Goal: Information Seeking & Learning: Learn about a topic

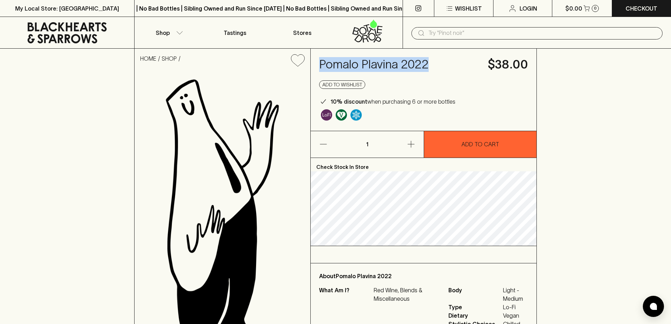
drag, startPoint x: 321, startPoint y: 66, endPoint x: 420, endPoint y: 74, distance: 99.4
click at [449, 59] on h4 "Pomalo Plavina 2022" at bounding box center [399, 64] width 160 height 15
drag, startPoint x: 416, startPoint y: 76, endPoint x: 408, endPoint y: 67, distance: 12.1
click at [408, 67] on h4 "Pomalo Plavina 2022" at bounding box center [399, 64] width 160 height 15
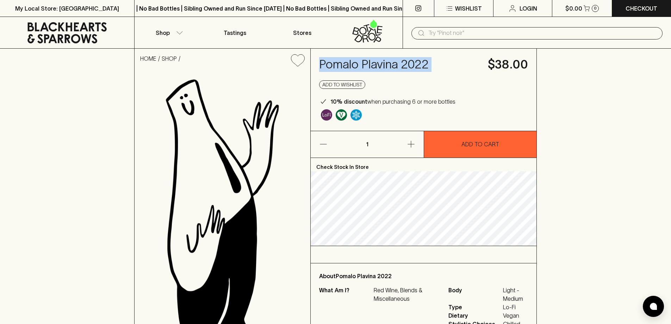
click at [408, 67] on h4 "Pomalo Plavina 2022" at bounding box center [399, 64] width 160 height 15
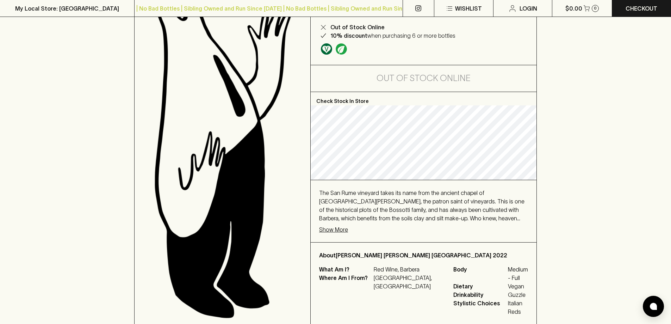
scroll to position [106, 0]
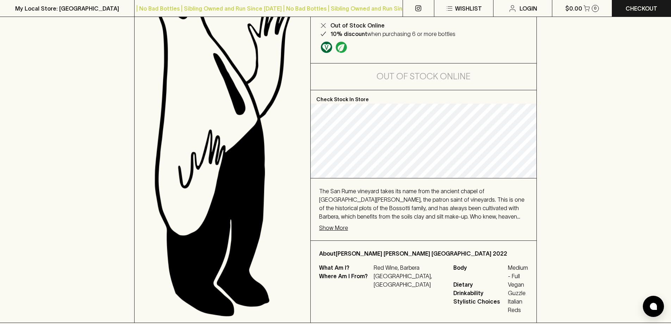
click at [326, 223] on p "Show More" at bounding box center [333, 227] width 29 height 8
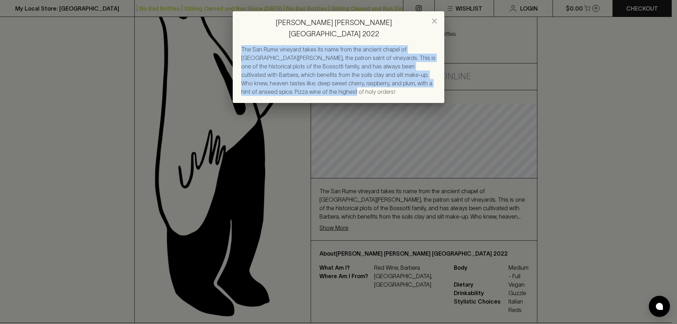
drag, startPoint x: 242, startPoint y: 38, endPoint x: 326, endPoint y: 79, distance: 93.0
click at [326, 79] on div "The San Rume vineyard takes its name from the ancient chapel of Saint Remigius,…" at bounding box center [338, 70] width 195 height 51
drag, startPoint x: 326, startPoint y: 79, endPoint x: 246, endPoint y: 36, distance: 90.0
click at [246, 45] on div "The San Rume vineyard takes its name from the ancient chapel of Saint Remigius,…" at bounding box center [338, 70] width 195 height 51
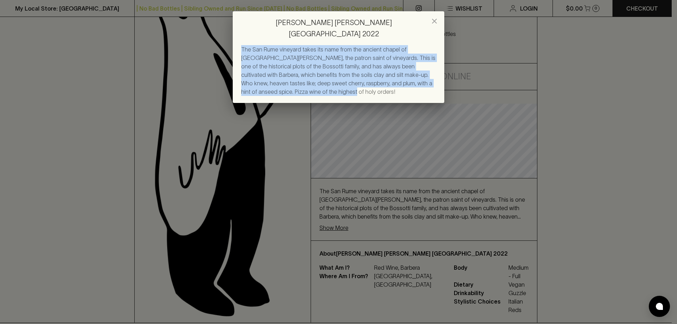
click at [246, 46] on span "The San Rume vineyard takes its name from the ancient chapel of Saint Remigius,…" at bounding box center [338, 70] width 194 height 49
drag, startPoint x: 246, startPoint y: 36, endPoint x: 318, endPoint y: 79, distance: 83.2
click at [318, 79] on div "The San Rume vineyard takes its name from the ancient chapel of Saint Remigius,…" at bounding box center [338, 70] width 195 height 51
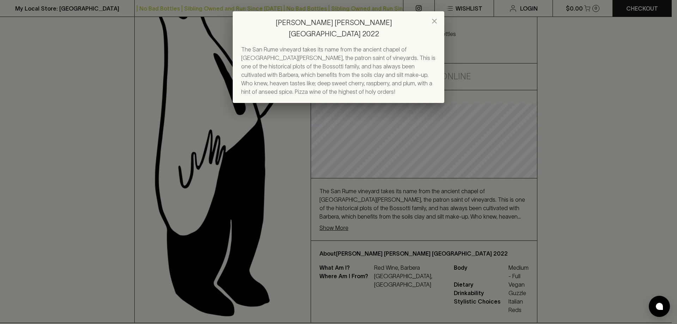
click at [429, 16] on h2 "Vincenzo Bossotti Barbera d’Asti San Rume 2022" at bounding box center [338, 28] width 211 height 34
click at [433, 20] on icon "close" at bounding box center [434, 21] width 5 height 5
